Goal: Navigation & Orientation: Find specific page/section

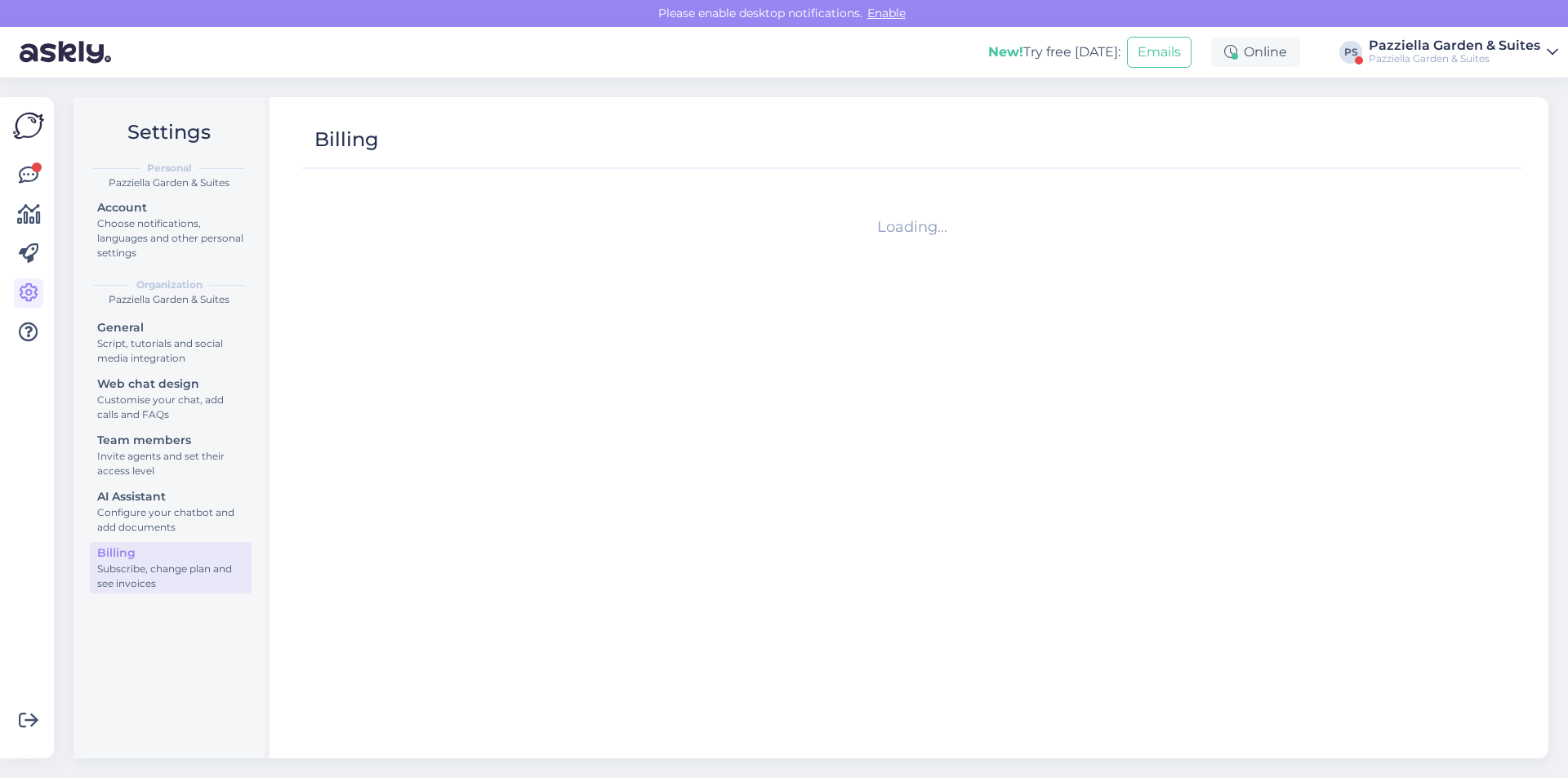
click at [1449, 48] on div "Pazziella Garden & Suites" at bounding box center [1454, 46] width 171 height 13
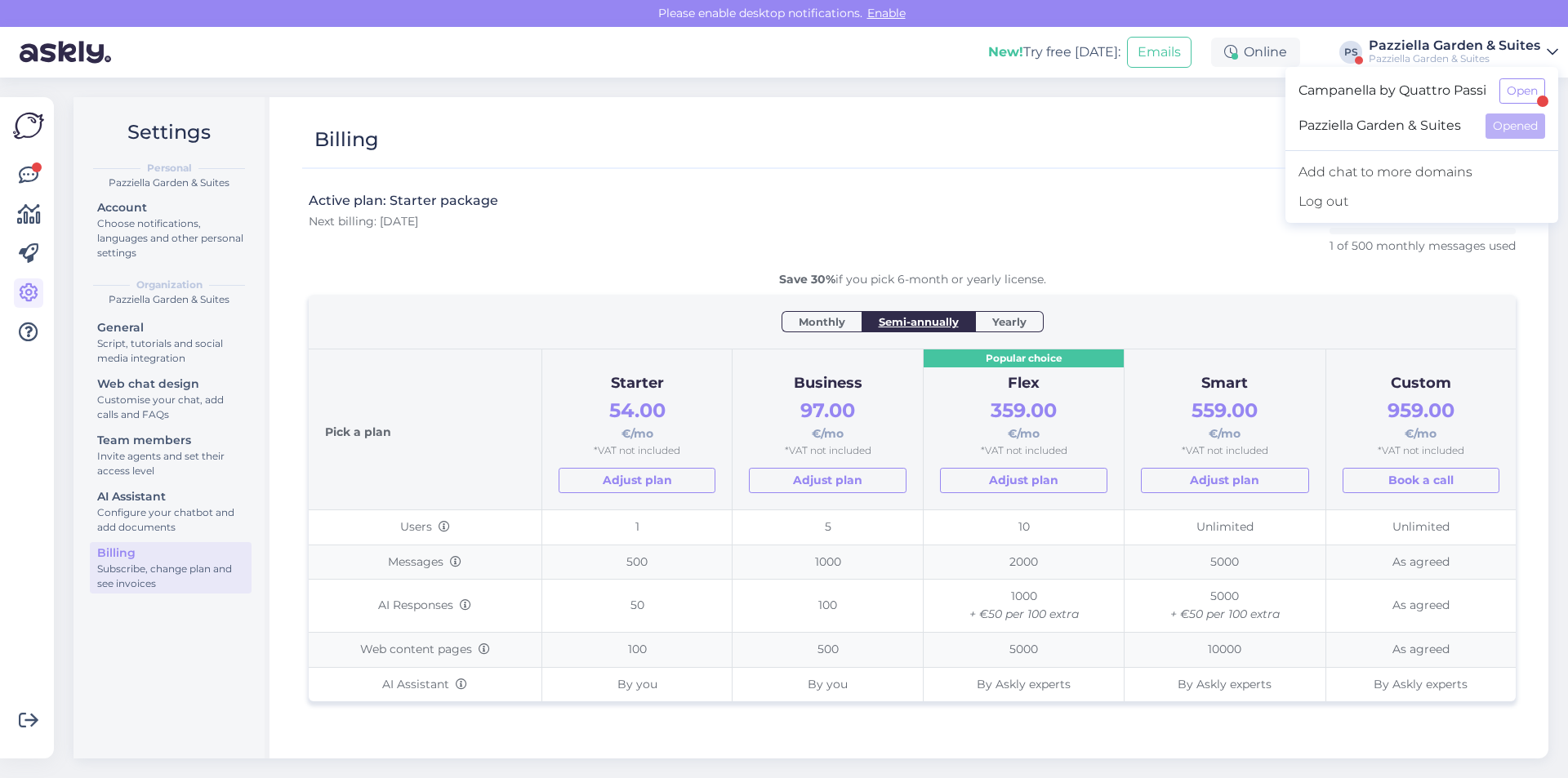
click at [1386, 134] on span "Pazziella Garden & Suites" at bounding box center [1385, 126] width 174 height 25
click at [731, 211] on div "Active plan: Starter package Next billing: [DATE] 0 of 50 monthly AI responses …" at bounding box center [912, 231] width 1207 height 79
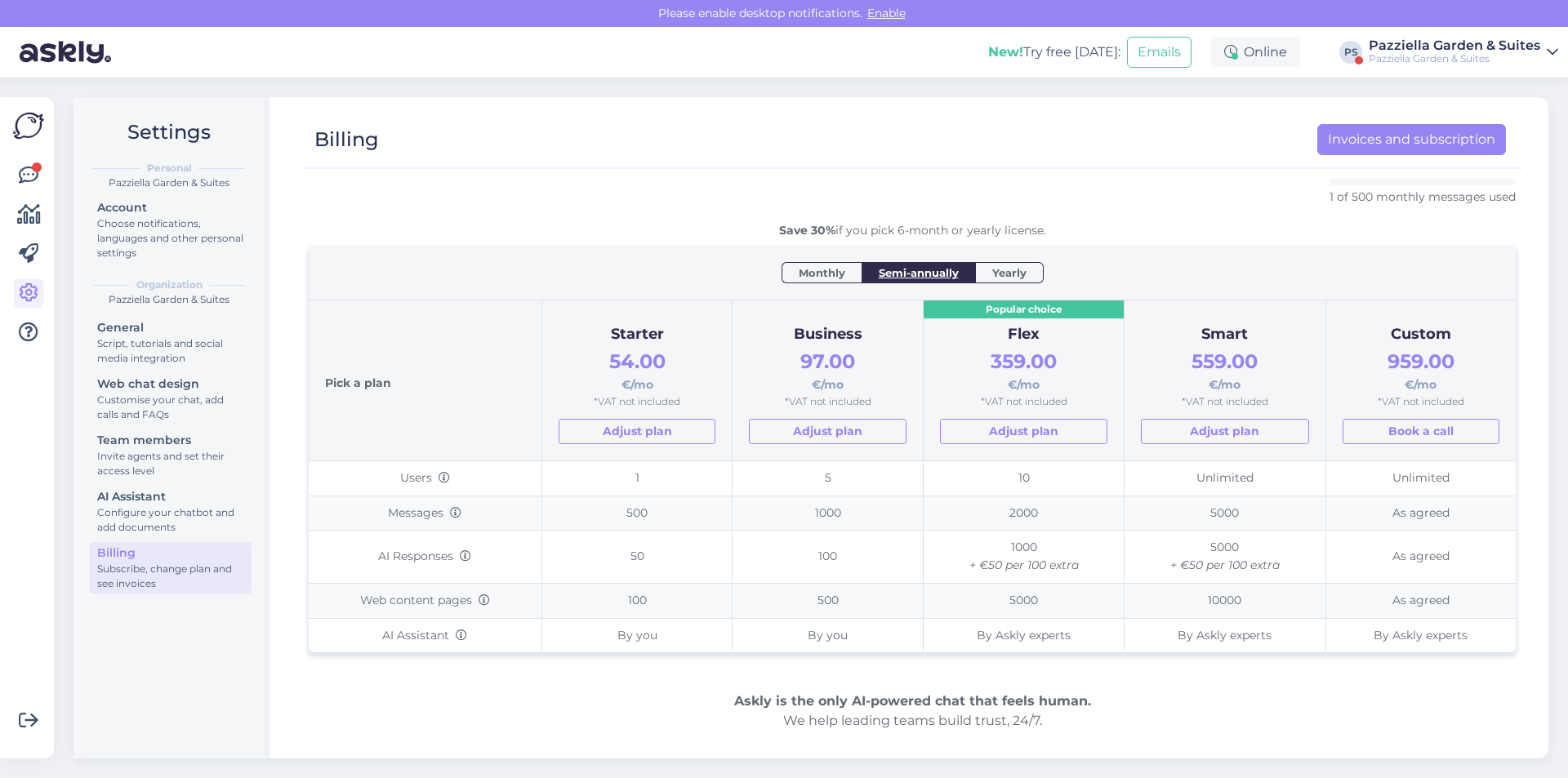
scroll to position [245, 0]
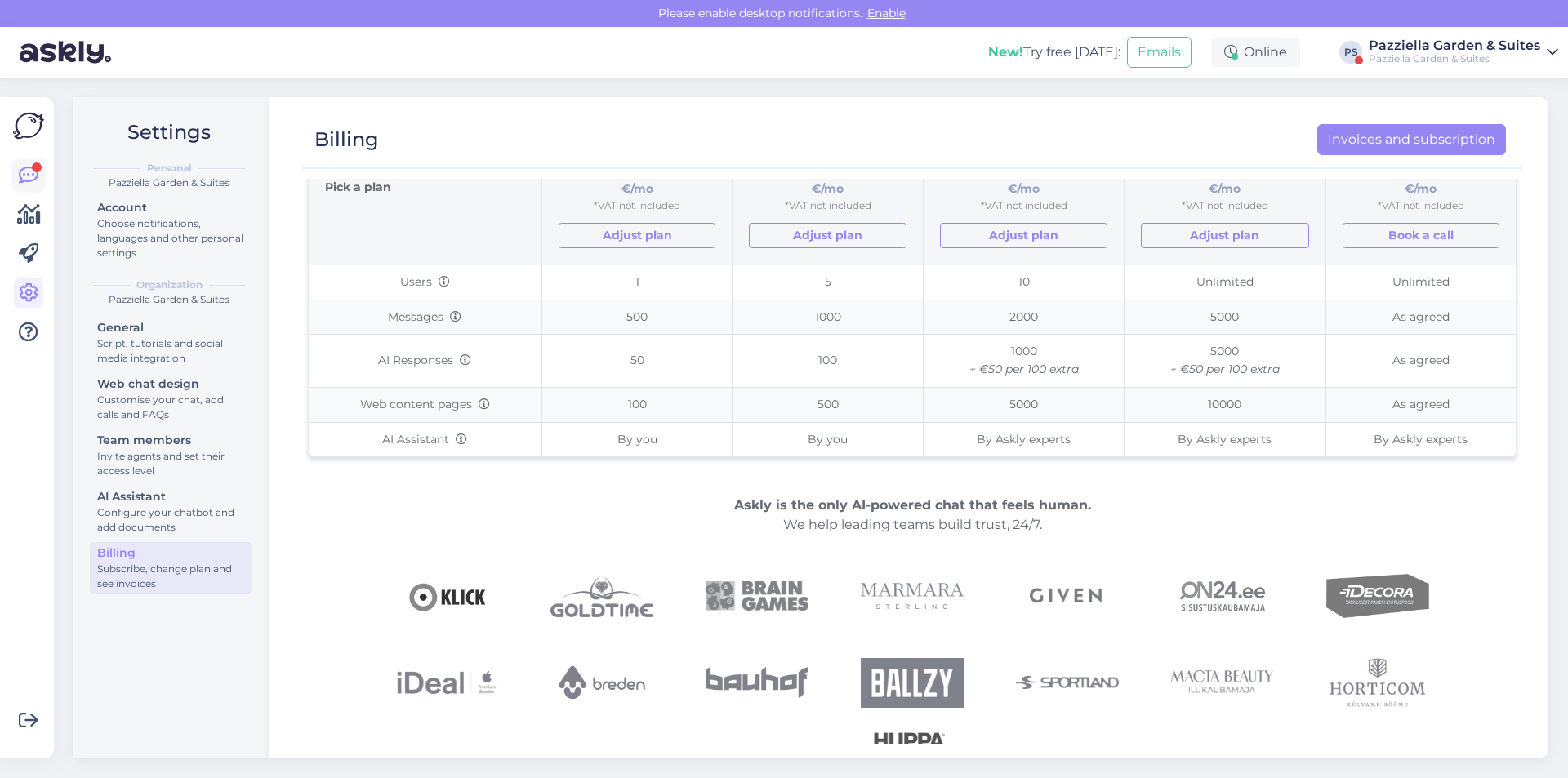
click at [32, 172] on icon at bounding box center [29, 175] width 20 height 20
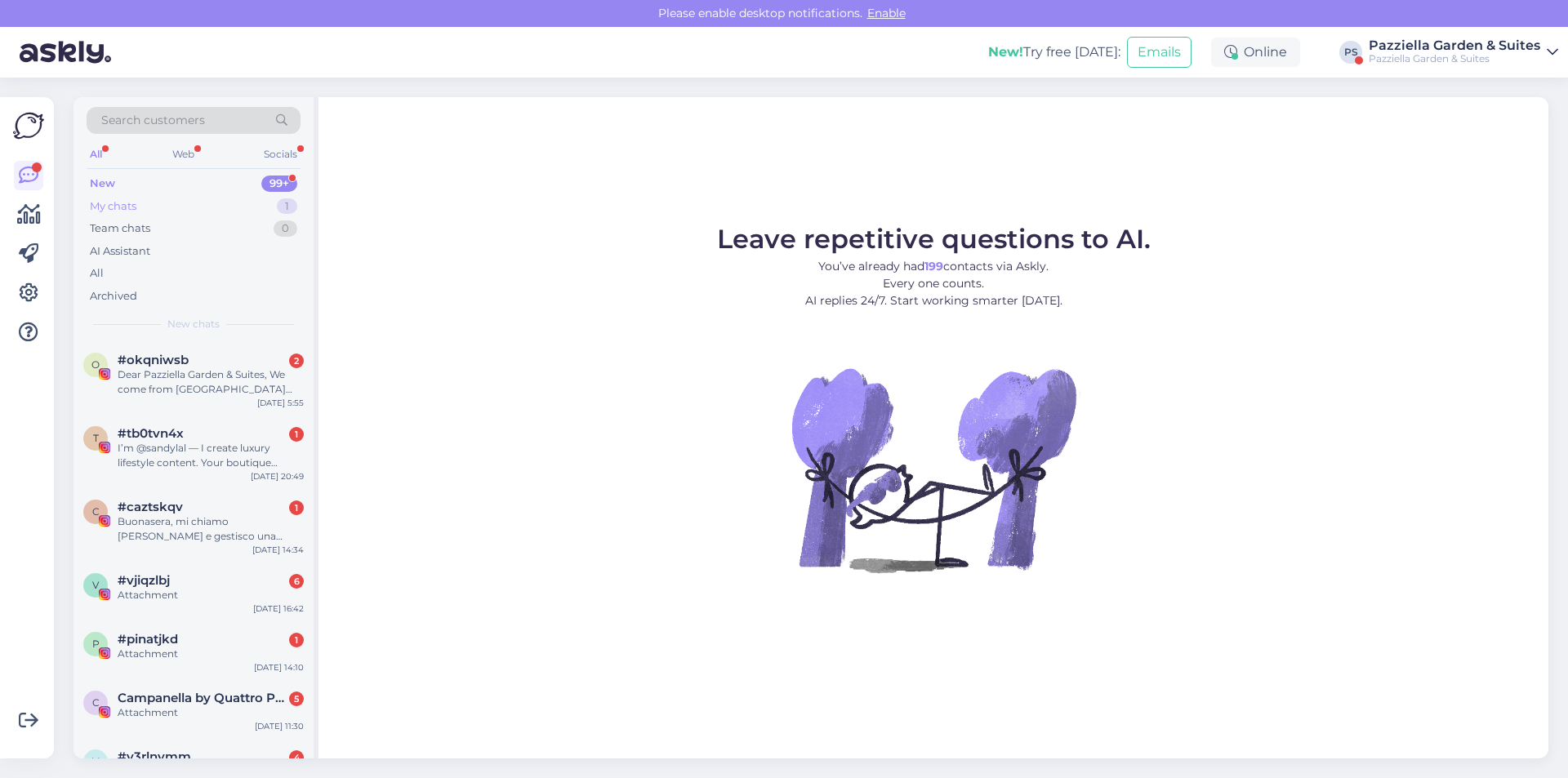
click at [121, 204] on div "My chats" at bounding box center [113, 207] width 47 height 17
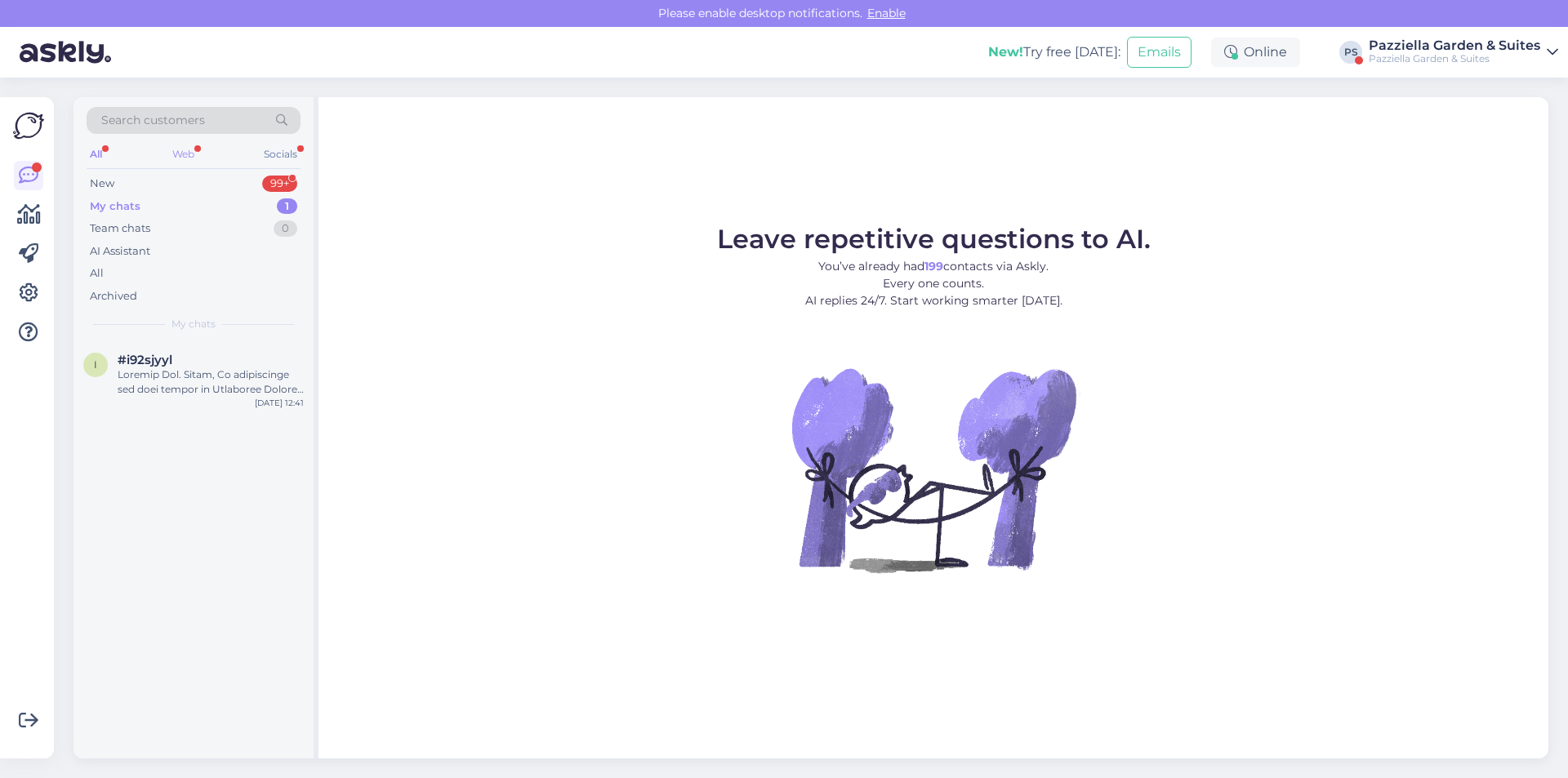
click at [169, 155] on div "Web" at bounding box center [183, 155] width 28 height 22
click at [182, 359] on div "#i92sjyyl" at bounding box center [210, 360] width 186 height 15
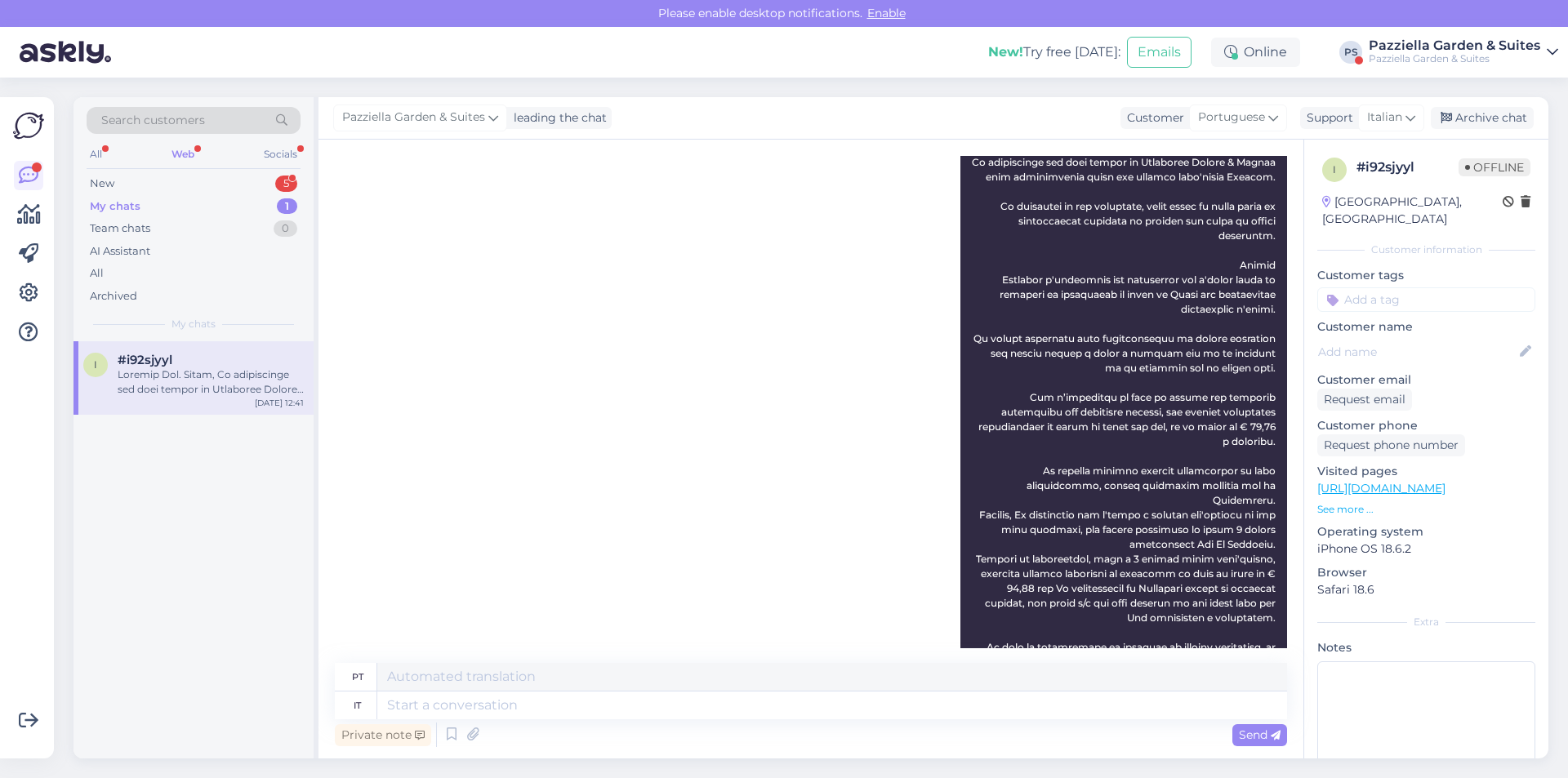
scroll to position [92, 0]
